Goal: Information Seeking & Learning: Learn about a topic

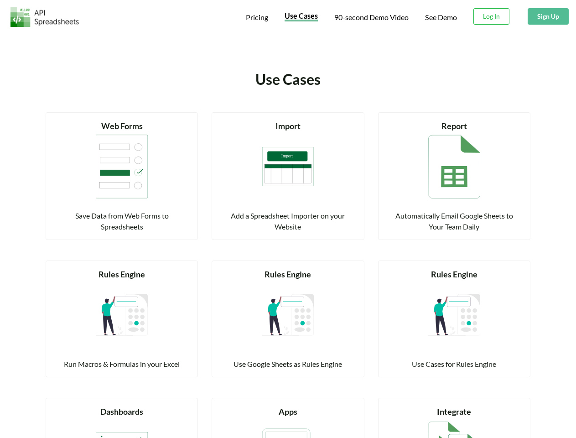
click at [256, 17] on span "Pricing" at bounding box center [257, 17] width 22 height 9
click at [300, 17] on span "Use Cases" at bounding box center [300, 15] width 33 height 9
click at [371, 17] on span "90-second Demo Video" at bounding box center [371, 17] width 74 height 7
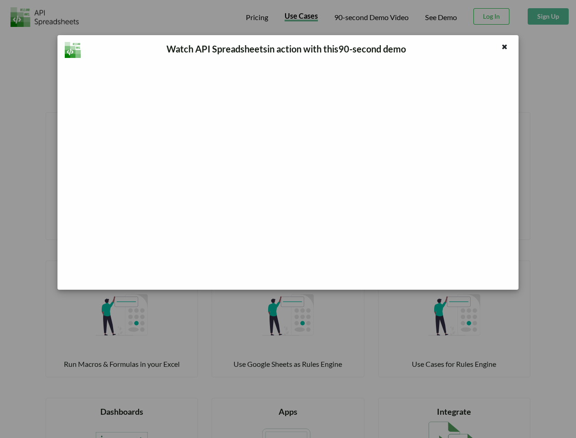
click at [491, 16] on div "Watch API Spreadsheets in action with this 90 -second demo" at bounding box center [288, 219] width 576 height 438
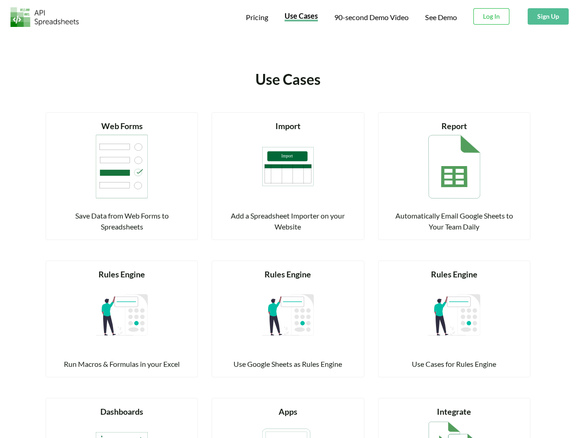
click at [547, 16] on button "Sign Up" at bounding box center [547, 16] width 41 height 16
click at [122, 126] on div "Web Forms" at bounding box center [121, 126] width 129 height 12
click at [122, 166] on img at bounding box center [122, 166] width 52 height 68
click at [122, 221] on div "Save Data from Web Forms to Spreadsheets" at bounding box center [121, 221] width 129 height 22
click at [288, 126] on div "Import" at bounding box center [287, 126] width 129 height 12
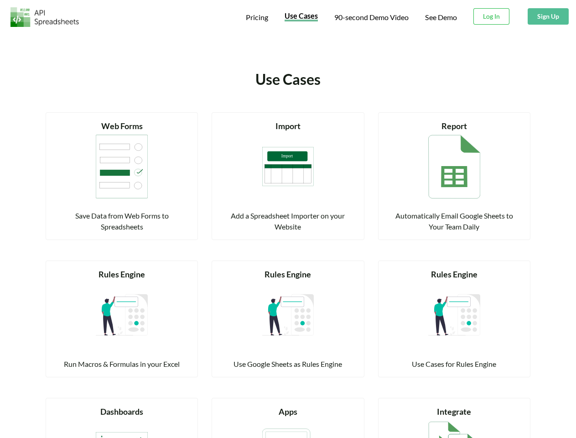
click at [288, 166] on img at bounding box center [288, 166] width 52 height 68
